Goal: Task Accomplishment & Management: Use online tool/utility

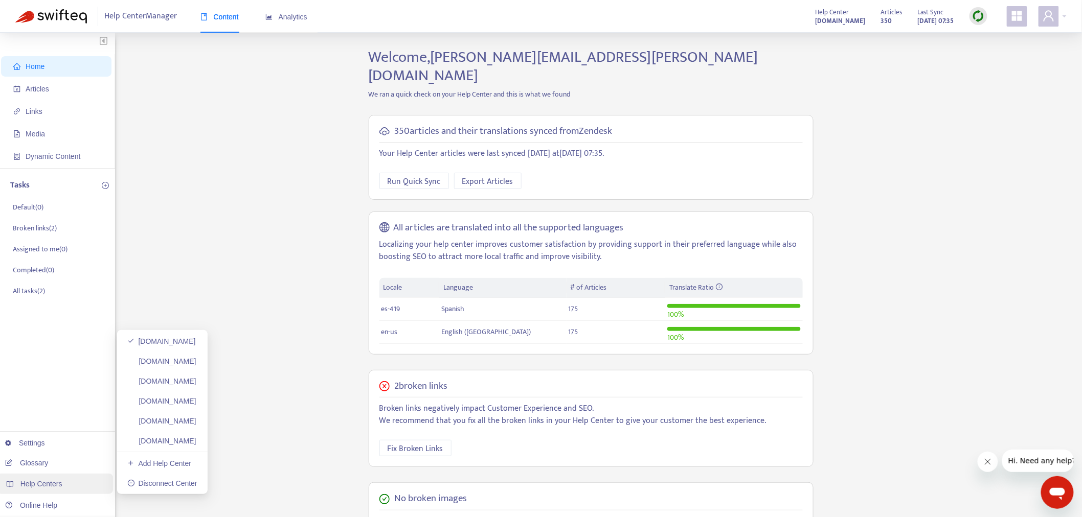
click at [67, 481] on div "Help Centers" at bounding box center [55, 484] width 116 height 20
click at [196, 401] on link "[DOMAIN_NAME]" at bounding box center [161, 401] width 69 height 8
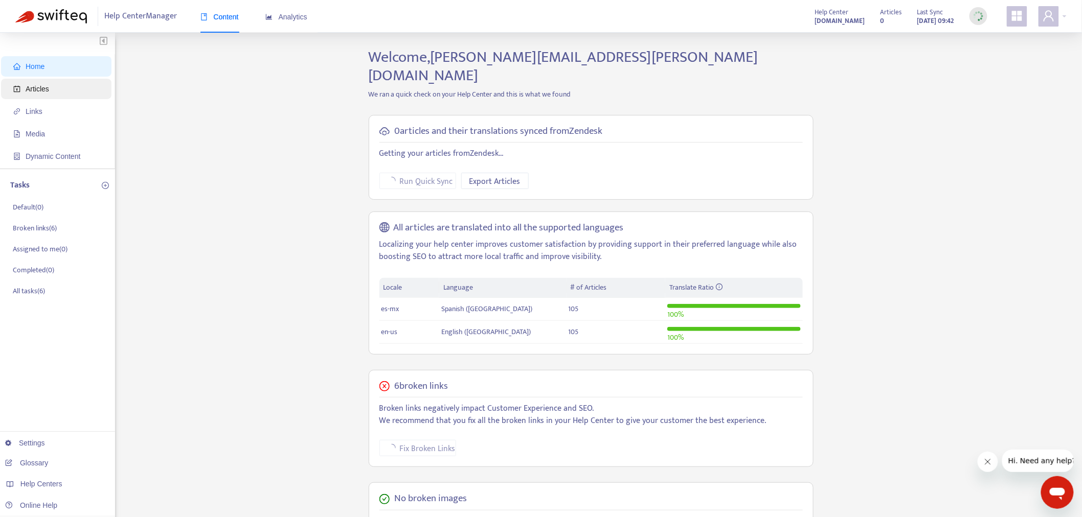
click at [62, 90] on span "Articles" at bounding box center [58, 89] width 90 height 20
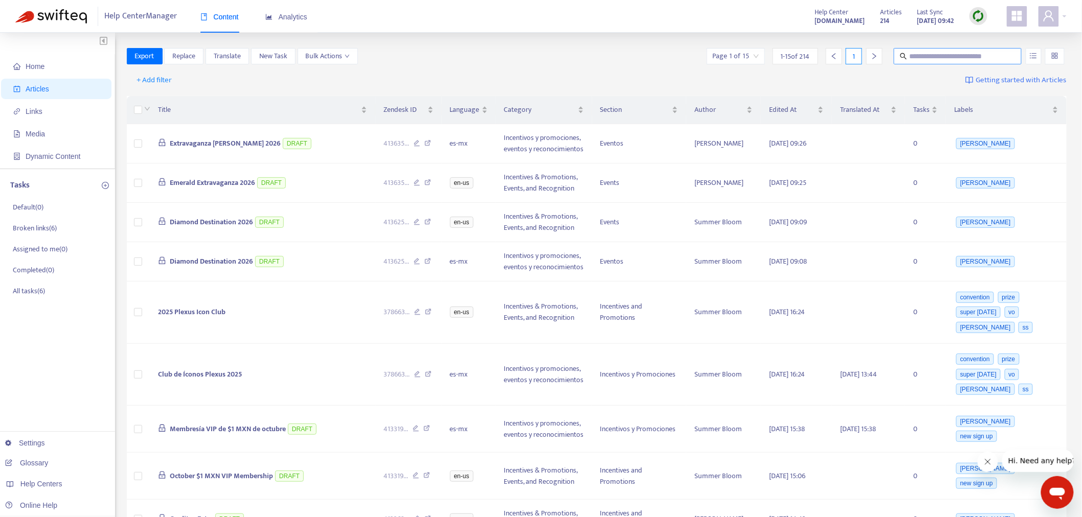
click at [925, 47] on div "Home Articles Links Media Dynamic Content Tasks Default ( 0 ) Broken links ( 6 …" at bounding box center [541, 455] width 1082 height 845
click at [923, 49] on span at bounding box center [958, 56] width 128 height 16
paste input "**********"
type input "**********"
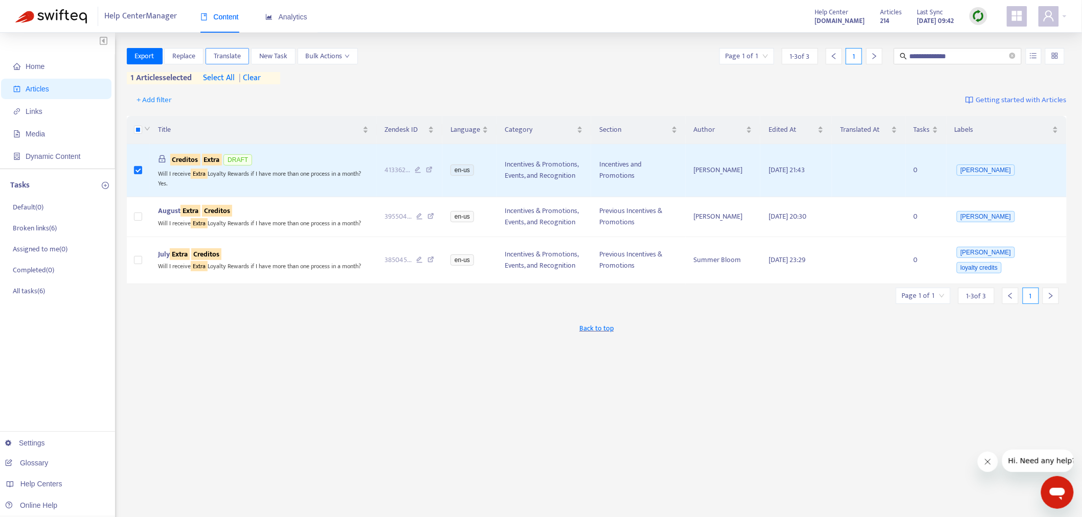
click at [233, 57] on span "Translate" at bounding box center [227, 56] width 27 height 11
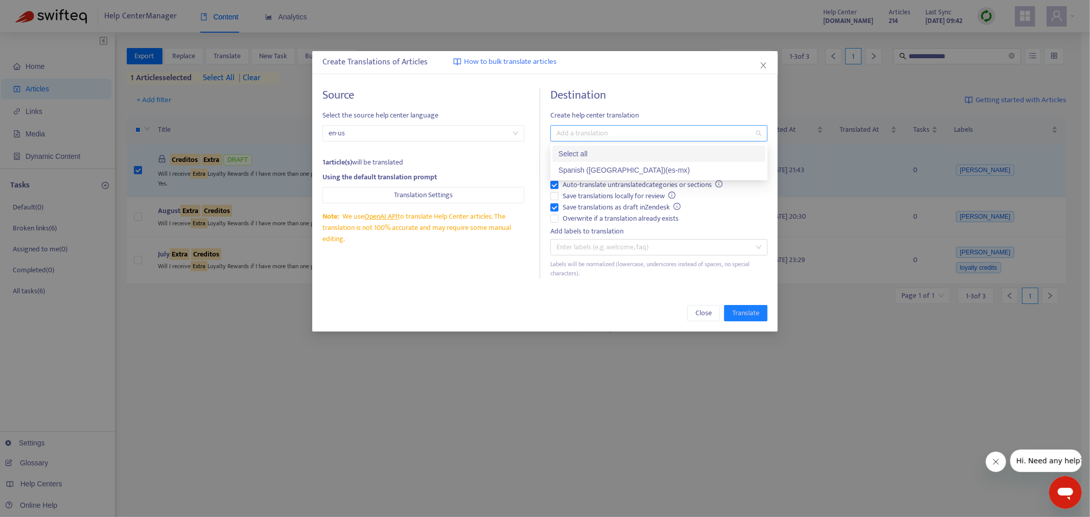
click at [559, 139] on div at bounding box center [654, 133] width 202 height 12
drag, startPoint x: 574, startPoint y: 171, endPoint x: 570, endPoint y: 187, distance: 16.2
click at [574, 171] on div "Spanish ([GEOGRAPHIC_DATA]) ( es-mx )" at bounding box center [659, 170] width 201 height 11
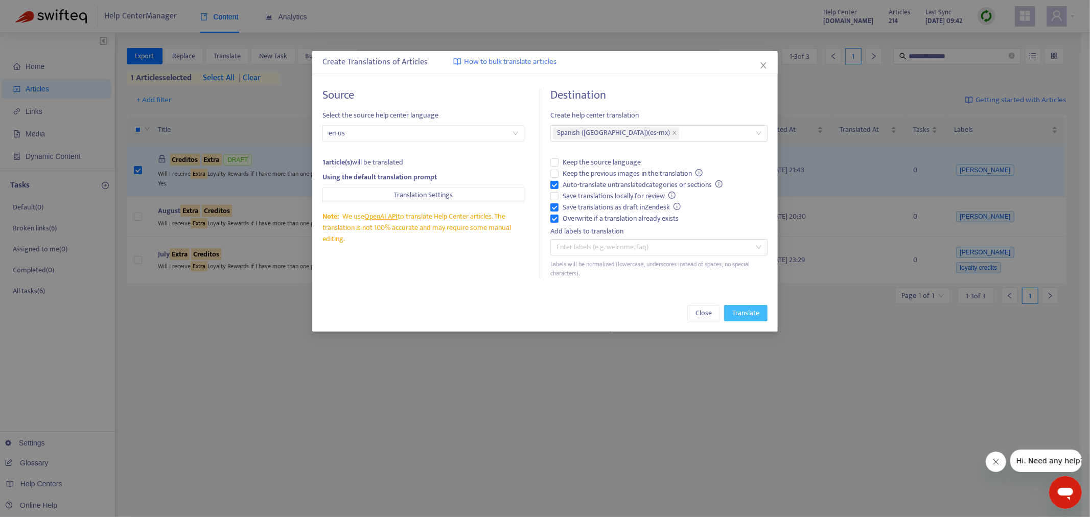
click at [733, 308] on span "Translate" at bounding box center [746, 313] width 27 height 11
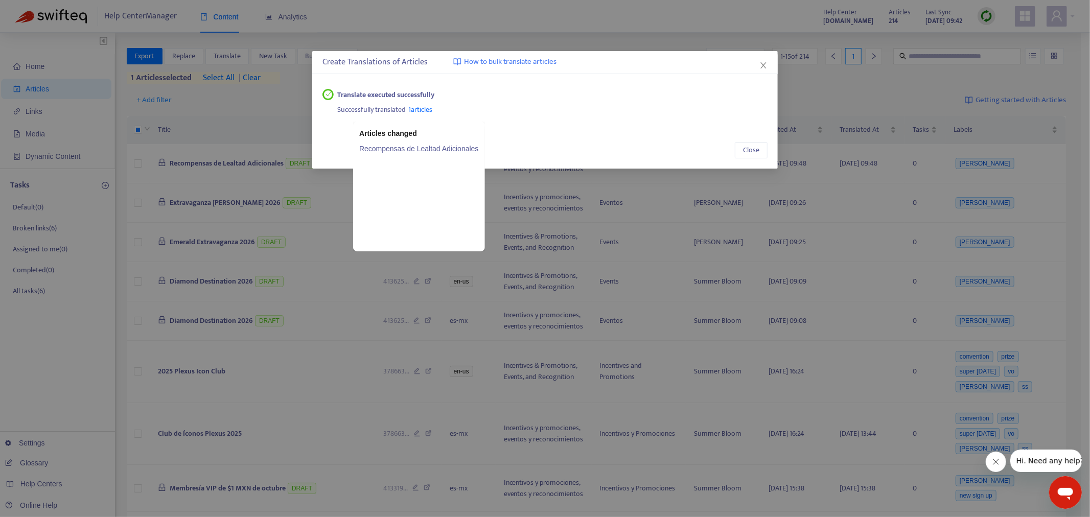
click at [421, 109] on span "1 articles" at bounding box center [421, 110] width 24 height 12
click at [418, 149] on link "Recompensas de Lealtad Adicionales" at bounding box center [419, 148] width 120 height 11
